Goal: Information Seeking & Learning: Learn about a topic

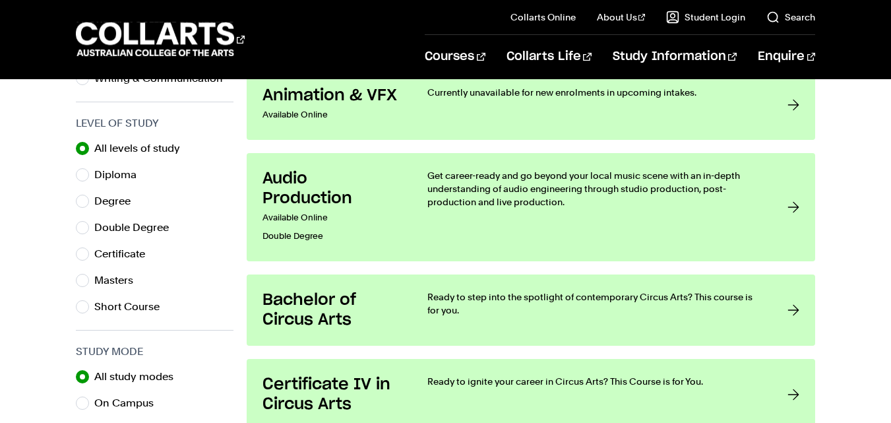
scroll to position [634, 0]
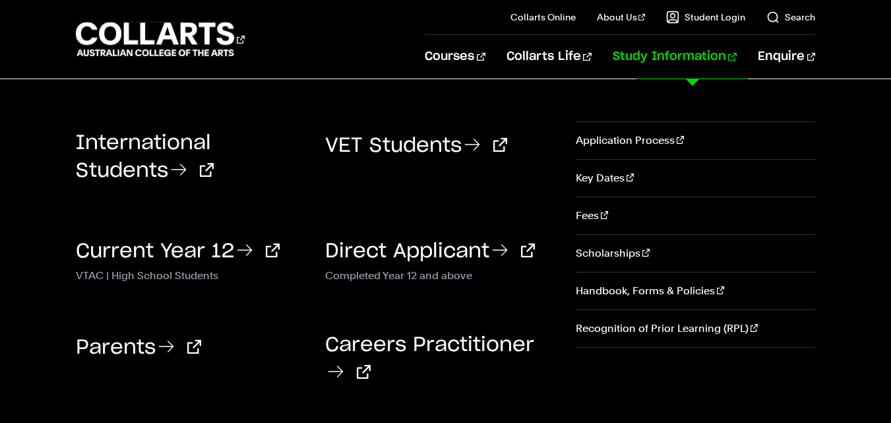
click at [474, 94] on div "International Students VET Students VTAC | High School Students" at bounding box center [445, 260] width 891 height 362
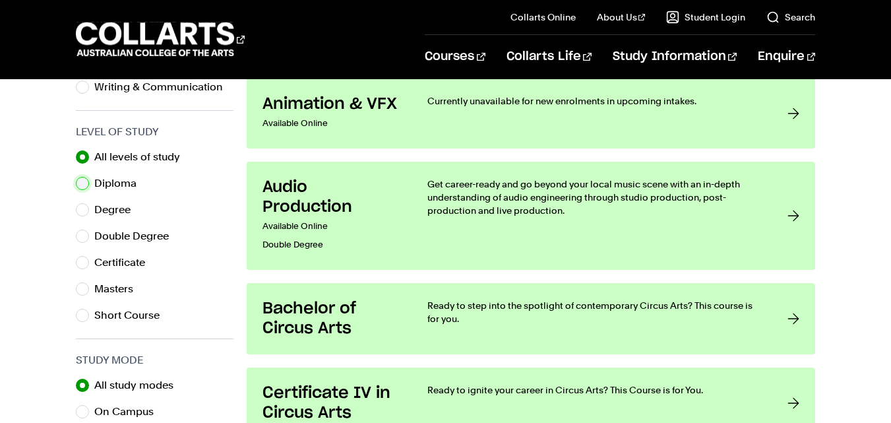
click at [82, 184] on input "Diploma" at bounding box center [82, 183] width 13 height 13
radio input "true"
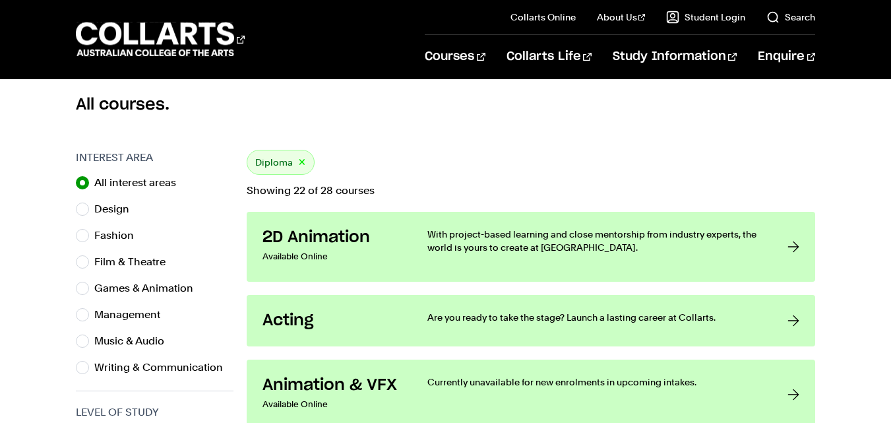
scroll to position [344, 0]
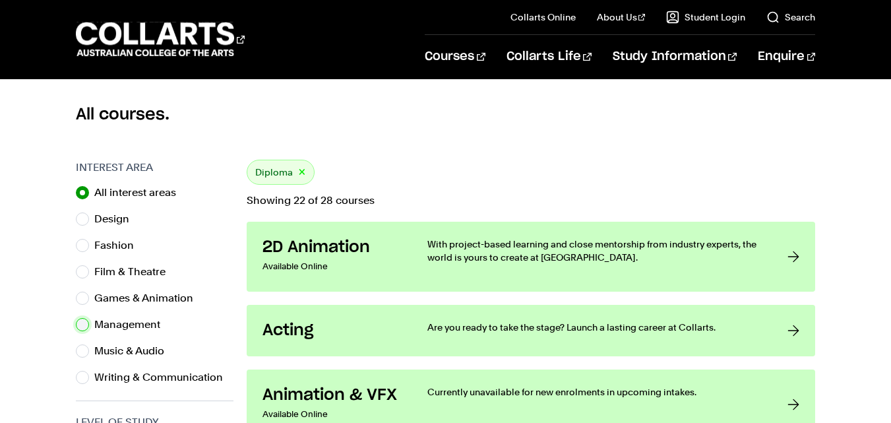
click at [88, 323] on input "Management" at bounding box center [82, 324] width 13 height 13
radio input "true"
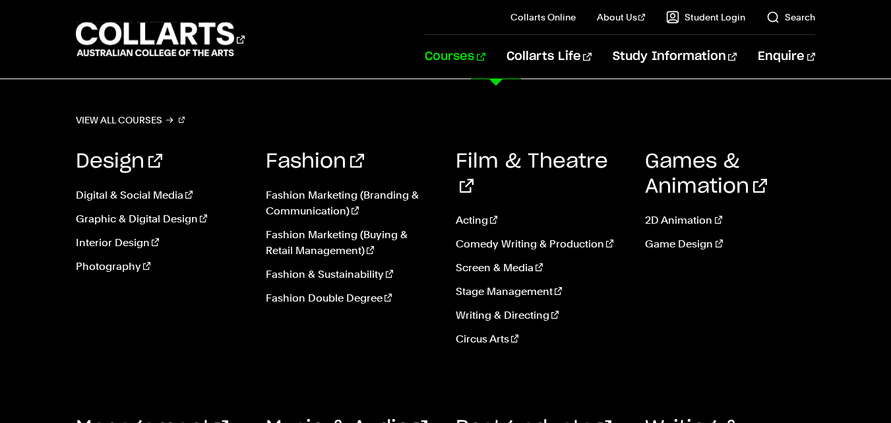
click at [485, 61] on link "Courses" at bounding box center [455, 57] width 60 height 44
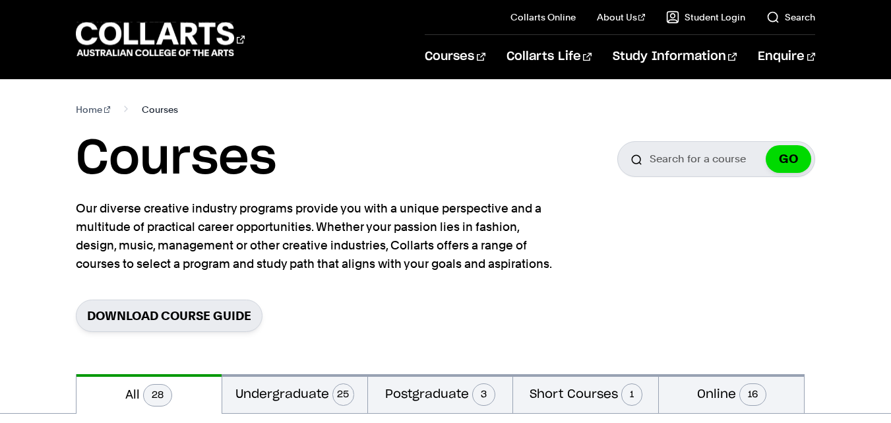
click at [155, 113] on span "Courses" at bounding box center [160, 109] width 36 height 18
click at [84, 113] on link "Home" at bounding box center [93, 109] width 35 height 18
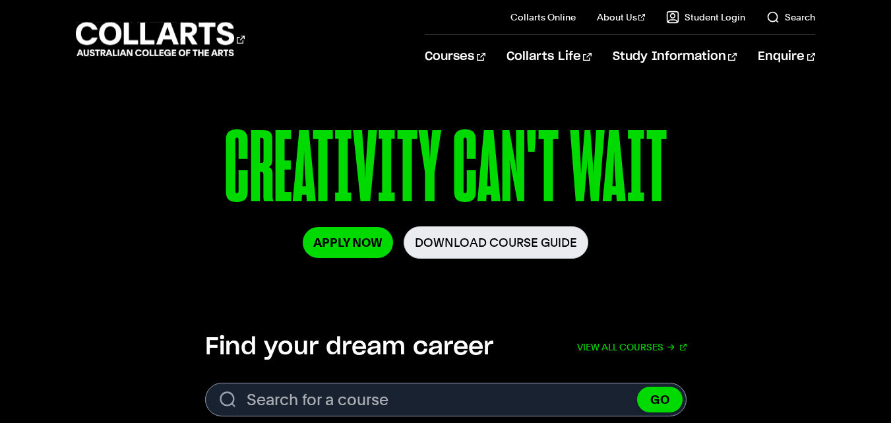
scroll to position [255, 0]
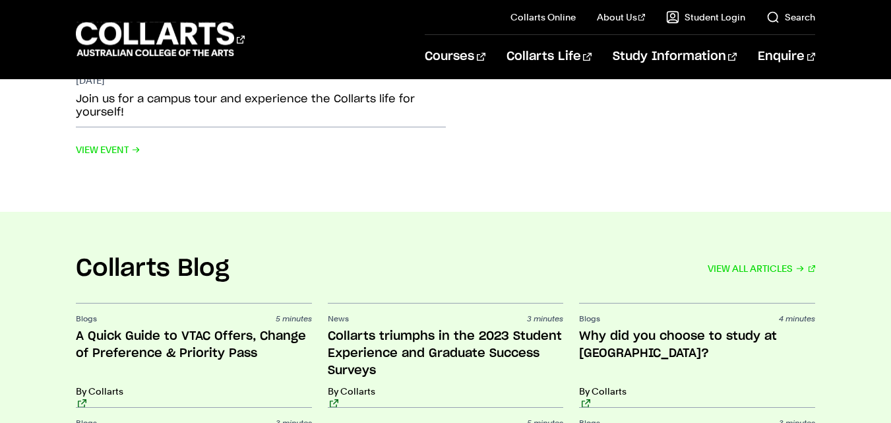
scroll to position [2717, 0]
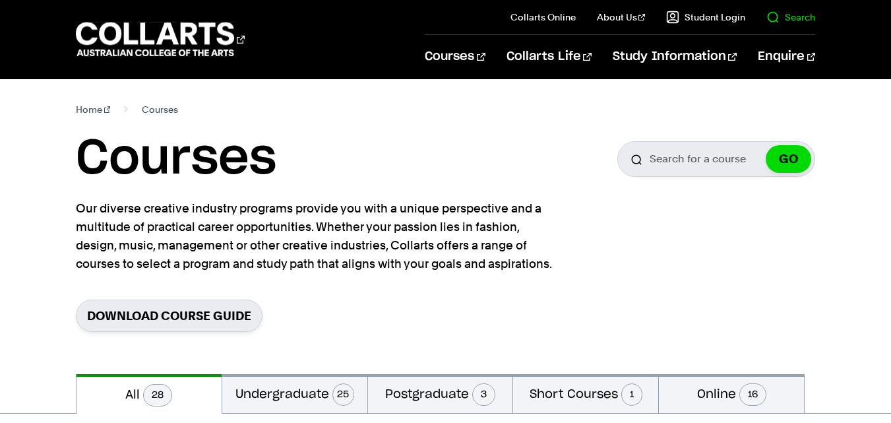
click at [795, 18] on link "Search" at bounding box center [791, 17] width 49 height 13
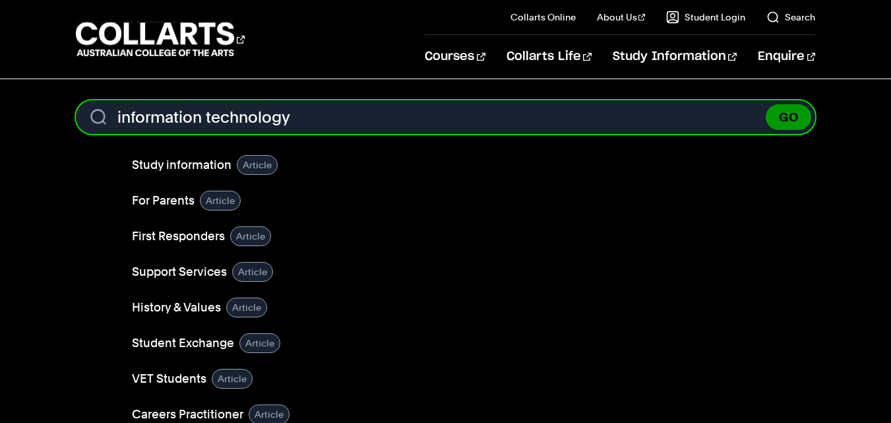
type input "information technology"
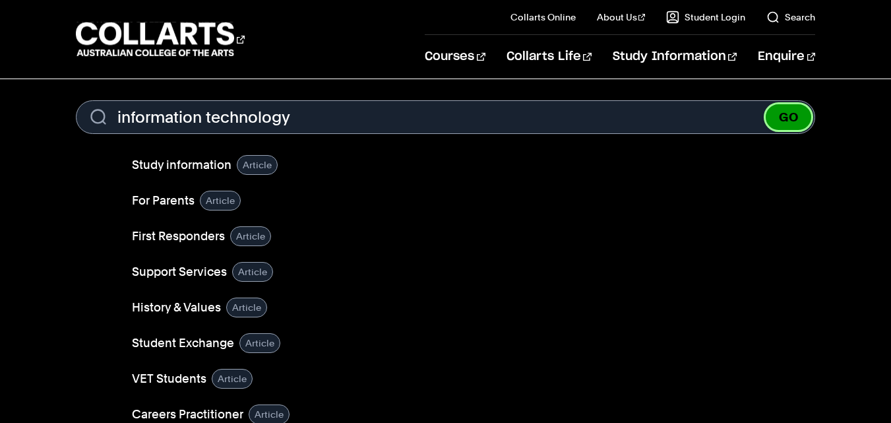
click at [796, 122] on button "GO" at bounding box center [789, 117] width 46 height 26
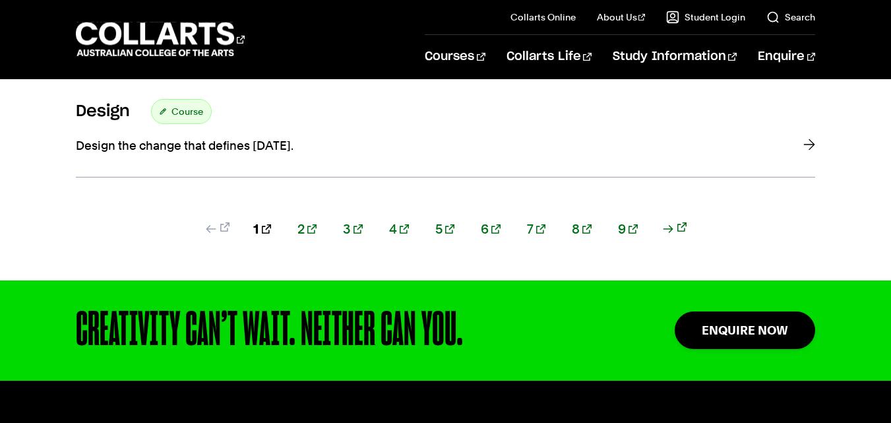
scroll to position [1653, 0]
